Goal: Task Accomplishment & Management: Use online tool/utility

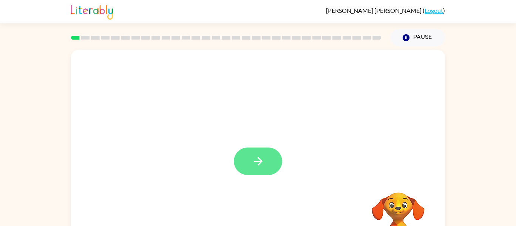
click at [269, 160] on button "button" at bounding box center [258, 162] width 48 height 28
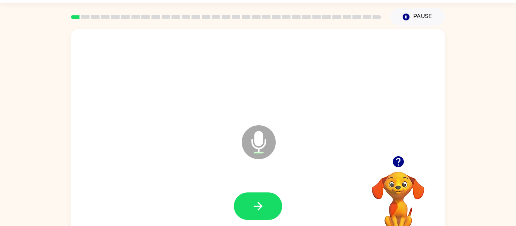
scroll to position [39, 0]
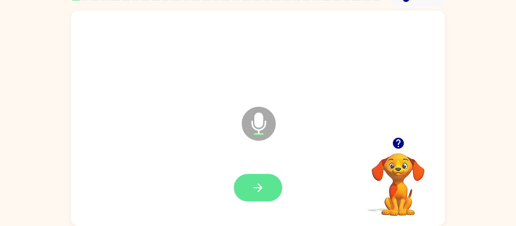
click at [269, 189] on button "button" at bounding box center [258, 188] width 48 height 28
click at [266, 195] on button "button" at bounding box center [258, 188] width 48 height 28
click at [256, 192] on icon "button" at bounding box center [258, 187] width 13 height 13
click at [252, 185] on icon "button" at bounding box center [258, 187] width 13 height 13
click at [257, 199] on button "button" at bounding box center [258, 188] width 48 height 28
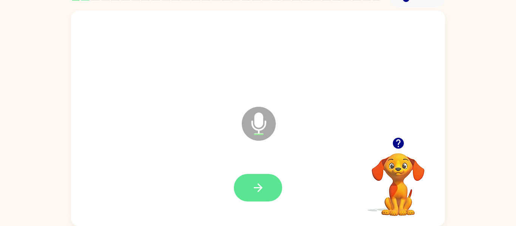
click at [249, 199] on button "button" at bounding box center [258, 188] width 48 height 28
click at [269, 186] on button "button" at bounding box center [258, 188] width 48 height 28
click at [271, 188] on button "button" at bounding box center [258, 188] width 48 height 28
click at [261, 197] on button "button" at bounding box center [258, 188] width 48 height 28
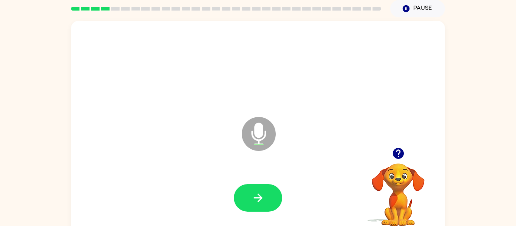
scroll to position [26, 0]
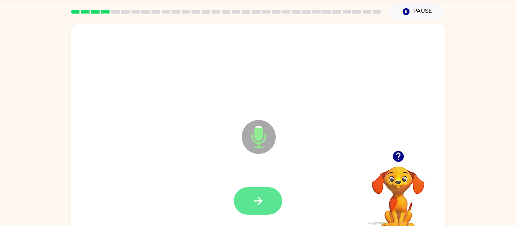
click at [269, 212] on button "button" at bounding box center [258, 201] width 48 height 28
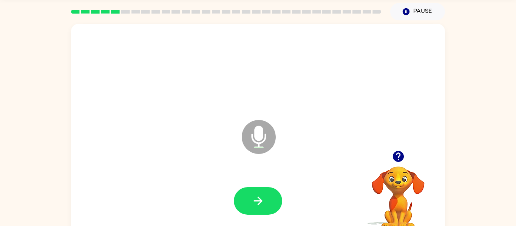
scroll to position [27, 0]
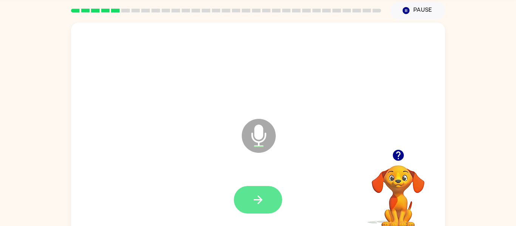
click at [256, 207] on button "button" at bounding box center [258, 200] width 48 height 28
click at [266, 201] on button "button" at bounding box center [258, 200] width 48 height 28
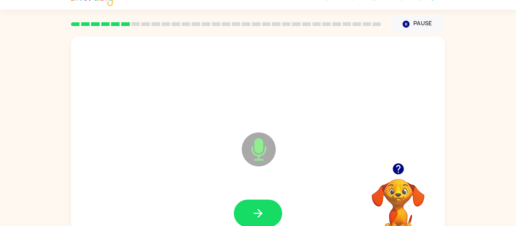
scroll to position [39, 0]
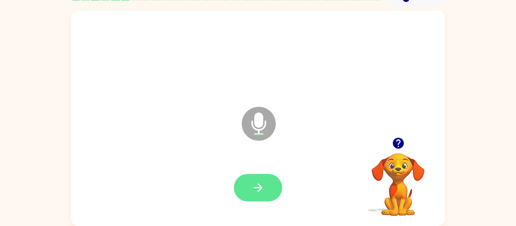
click at [250, 187] on button "button" at bounding box center [258, 188] width 48 height 28
click at [266, 191] on button "button" at bounding box center [258, 188] width 48 height 28
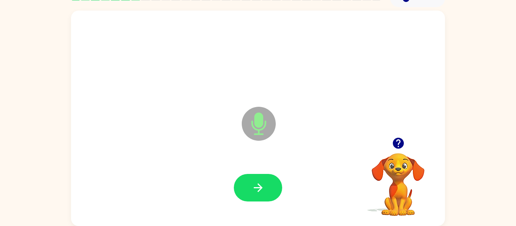
click at [268, 126] on icon at bounding box center [259, 124] width 34 height 34
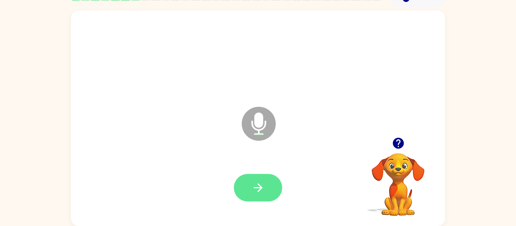
click at [252, 187] on icon "button" at bounding box center [258, 187] width 13 height 13
click at [403, 148] on icon "button" at bounding box center [398, 143] width 13 height 13
click at [265, 183] on button "button" at bounding box center [258, 188] width 48 height 28
click at [267, 186] on button "button" at bounding box center [258, 188] width 48 height 28
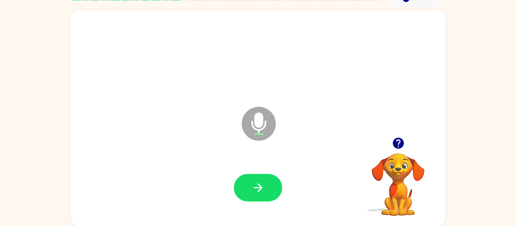
click at [401, 165] on video "Your browser must support playing .mp4 files to use Literably. Please try using…" at bounding box center [398, 180] width 76 height 76
click at [399, 147] on icon "button" at bounding box center [397, 143] width 11 height 11
click at [266, 186] on button "button" at bounding box center [258, 188] width 48 height 28
click at [260, 185] on icon "button" at bounding box center [258, 187] width 13 height 13
click at [251, 189] on button "button" at bounding box center [258, 188] width 48 height 28
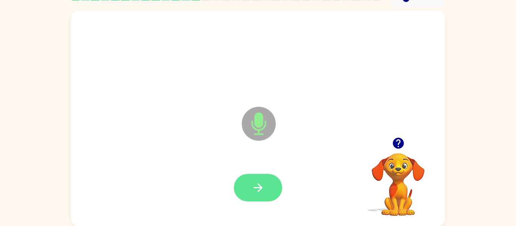
click at [258, 190] on icon "button" at bounding box center [258, 187] width 13 height 13
click at [264, 187] on icon "button" at bounding box center [258, 187] width 13 height 13
click at [267, 192] on button "button" at bounding box center [258, 188] width 48 height 28
click at [258, 193] on icon "button" at bounding box center [258, 187] width 13 height 13
click at [252, 192] on icon "button" at bounding box center [258, 187] width 13 height 13
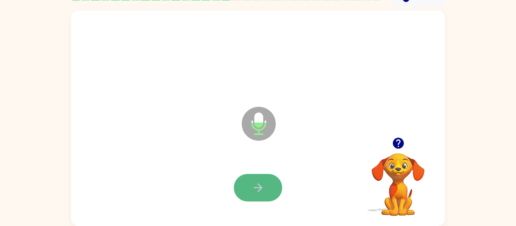
click at [261, 182] on icon "button" at bounding box center [258, 187] width 13 height 13
click at [266, 193] on button "button" at bounding box center [258, 188] width 48 height 28
click at [256, 196] on button "button" at bounding box center [258, 188] width 48 height 28
click at [267, 190] on button "button" at bounding box center [258, 188] width 48 height 28
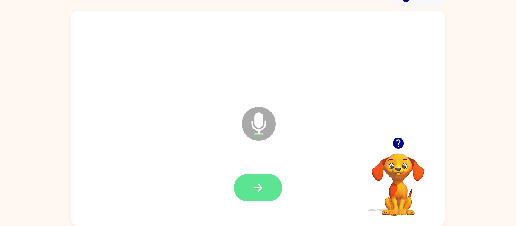
click at [268, 190] on button "button" at bounding box center [258, 188] width 48 height 28
click at [265, 193] on button "button" at bounding box center [258, 188] width 48 height 28
click at [262, 180] on button "button" at bounding box center [258, 188] width 48 height 28
click at [276, 200] on div at bounding box center [258, 188] width 48 height 28
click at [268, 196] on button "button" at bounding box center [258, 188] width 48 height 28
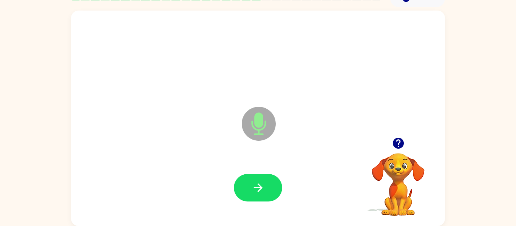
click at [394, 147] on icon "button" at bounding box center [397, 143] width 11 height 11
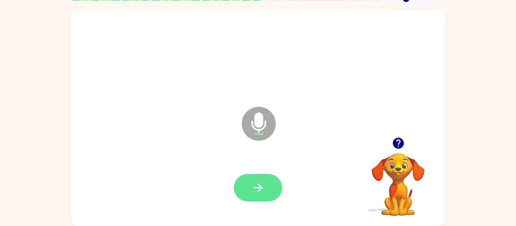
click at [261, 192] on icon "button" at bounding box center [258, 187] width 13 height 13
click at [269, 196] on button "button" at bounding box center [258, 188] width 48 height 28
click at [265, 185] on button "button" at bounding box center [258, 188] width 48 height 28
click at [259, 200] on button "button" at bounding box center [258, 188] width 48 height 28
click at [259, 187] on icon "button" at bounding box center [257, 188] width 9 height 9
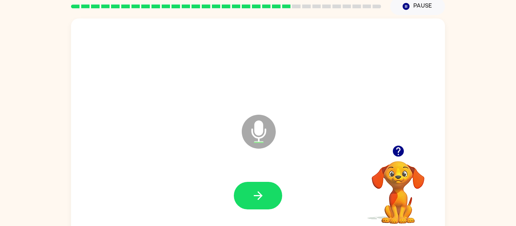
scroll to position [28, 0]
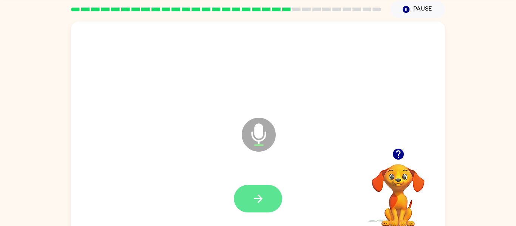
click at [268, 205] on button "button" at bounding box center [258, 199] width 48 height 28
click at [261, 200] on icon "button" at bounding box center [257, 198] width 9 height 9
click at [262, 196] on icon "button" at bounding box center [258, 198] width 13 height 13
click at [265, 204] on button "button" at bounding box center [258, 199] width 48 height 28
click at [251, 200] on button "button" at bounding box center [258, 199] width 48 height 28
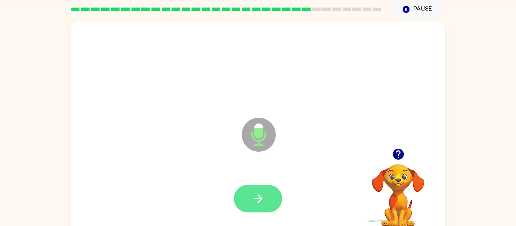
click at [262, 197] on icon "button" at bounding box center [258, 198] width 13 height 13
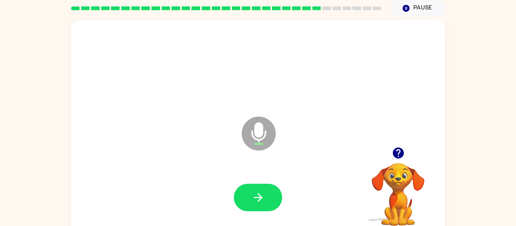
scroll to position [0, 0]
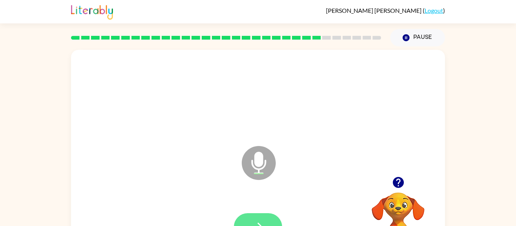
click at [274, 223] on button "button" at bounding box center [258, 227] width 48 height 28
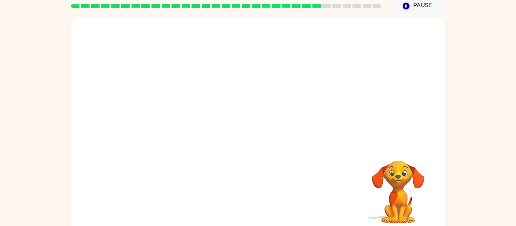
scroll to position [39, 0]
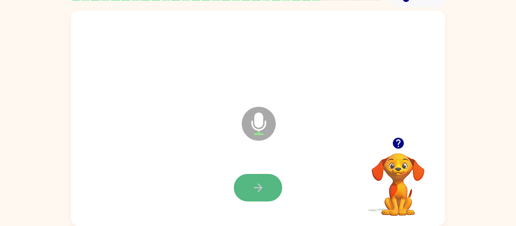
click at [270, 198] on button "button" at bounding box center [258, 188] width 48 height 28
click at [262, 192] on icon "button" at bounding box center [258, 187] width 13 height 13
click at [398, 149] on icon "button" at bounding box center [397, 143] width 11 height 11
click at [266, 194] on button "button" at bounding box center [258, 188] width 48 height 28
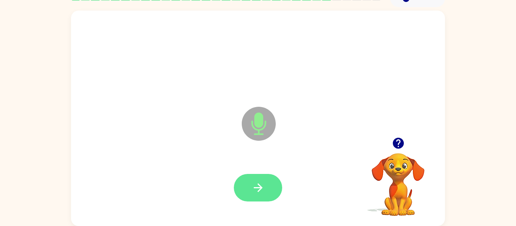
click at [273, 193] on button "button" at bounding box center [258, 188] width 48 height 28
click at [259, 191] on icon "button" at bounding box center [258, 187] width 13 height 13
click at [256, 201] on button "button" at bounding box center [258, 188] width 48 height 28
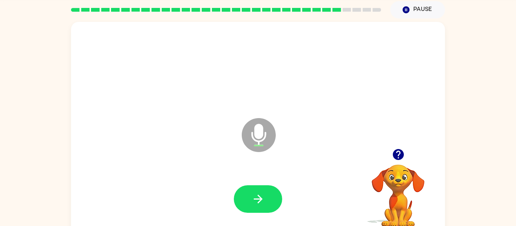
scroll to position [31, 0]
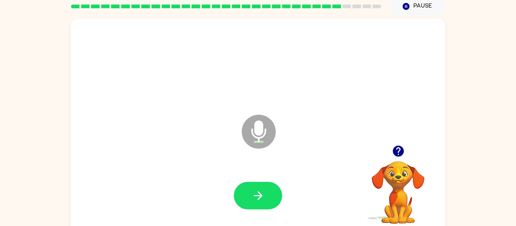
click at [395, 159] on button "button" at bounding box center [398, 151] width 19 height 19
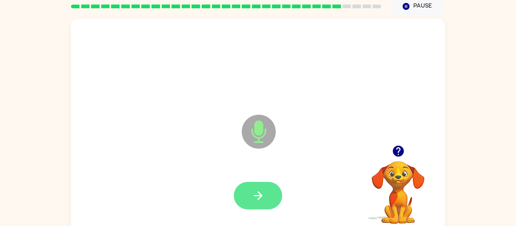
click at [242, 205] on button "button" at bounding box center [258, 196] width 48 height 28
click at [265, 221] on div at bounding box center [258, 196] width 359 height 62
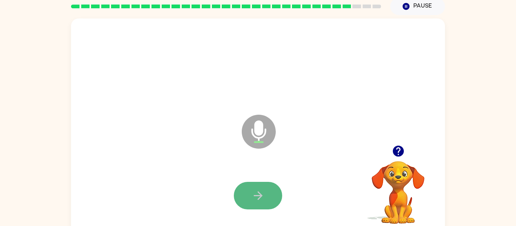
click at [250, 186] on button "button" at bounding box center [258, 196] width 48 height 28
click at [256, 193] on icon "button" at bounding box center [258, 195] width 13 height 13
click at [270, 202] on button "button" at bounding box center [258, 196] width 48 height 28
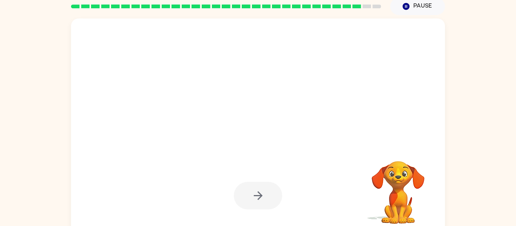
click at [271, 198] on div at bounding box center [258, 196] width 48 height 28
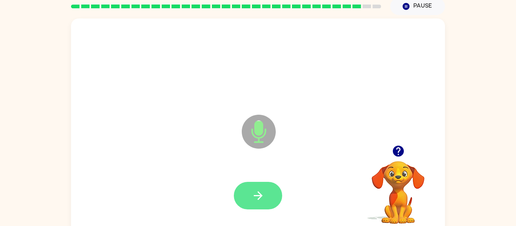
click at [253, 207] on button "button" at bounding box center [258, 196] width 48 height 28
click at [269, 190] on button "button" at bounding box center [258, 196] width 48 height 28
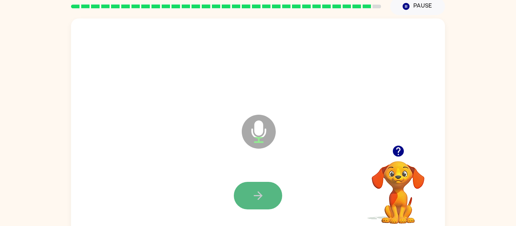
click at [270, 193] on button "button" at bounding box center [258, 196] width 48 height 28
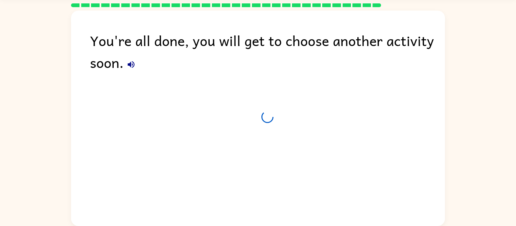
scroll to position [25, 0]
